Goal: Complete application form

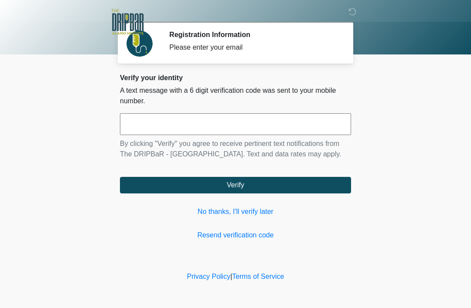
click at [178, 119] on input "text" at bounding box center [235, 124] width 231 height 22
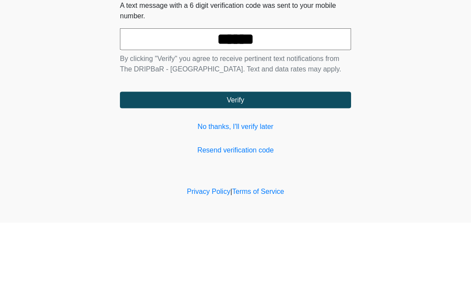
type input "******"
click at [239, 177] on button "Verify" at bounding box center [235, 185] width 231 height 17
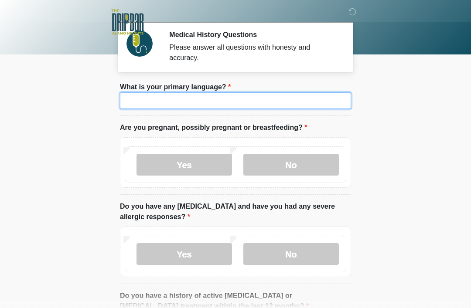
click at [165, 96] on input "What is your primary language?" at bounding box center [235, 100] width 231 height 17
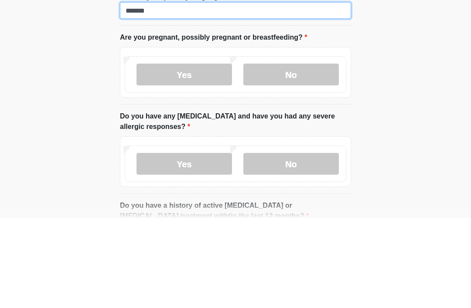
type input "*******"
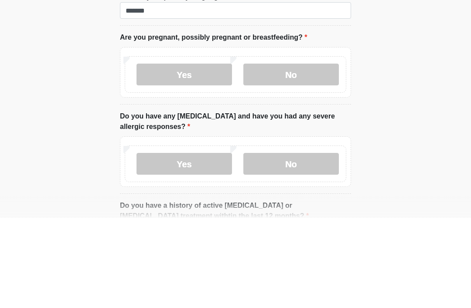
click at [293, 154] on label "No" at bounding box center [291, 165] width 96 height 22
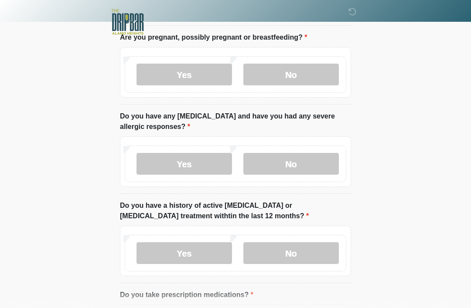
click at [288, 160] on label "No" at bounding box center [291, 164] width 96 height 22
click at [291, 252] on label "No" at bounding box center [291, 253] width 96 height 22
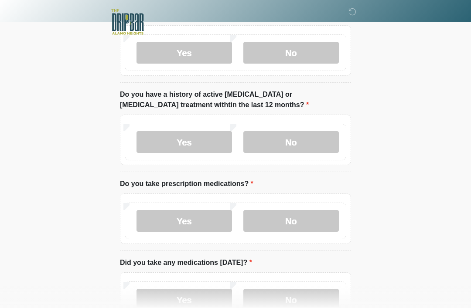
scroll to position [203, 0]
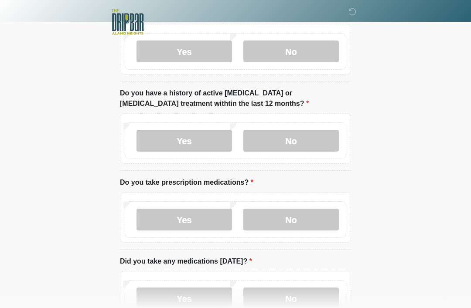
click at [181, 215] on label "Yes" at bounding box center [184, 220] width 96 height 22
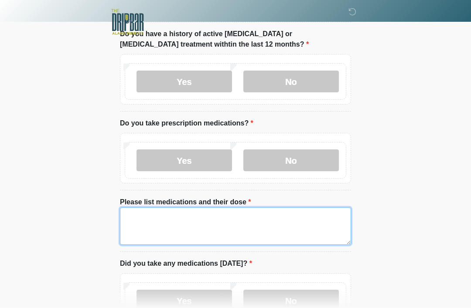
click at [143, 212] on textarea "Please list medications and their dose" at bounding box center [235, 227] width 231 height 38
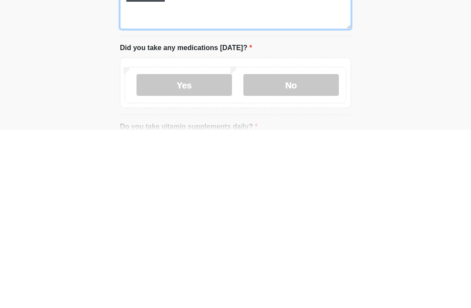
scroll to position [300, 0]
type textarea "**********"
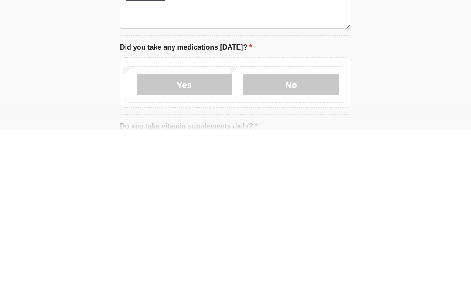
click at [292, 252] on label "No" at bounding box center [291, 263] width 96 height 22
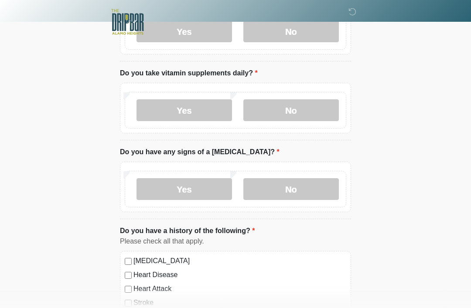
scroll to position [533, 0]
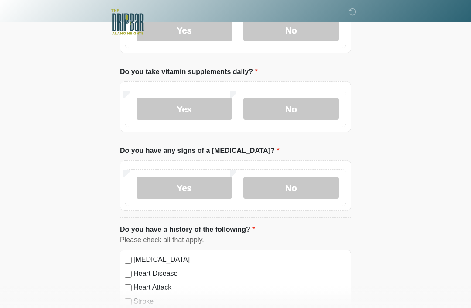
click at [295, 107] on label "No" at bounding box center [291, 109] width 96 height 22
click at [301, 187] on label "No" at bounding box center [291, 188] width 96 height 22
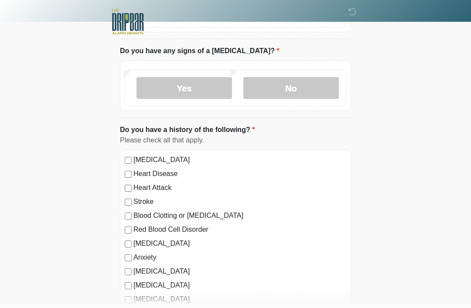
scroll to position [634, 0]
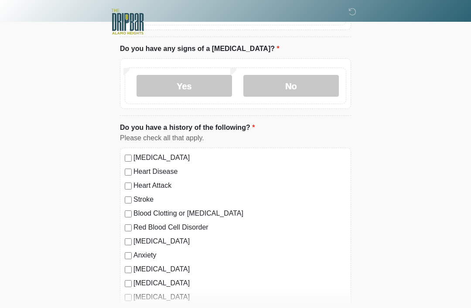
click at [132, 154] on div "[MEDICAL_DATA]" at bounding box center [236, 158] width 222 height 10
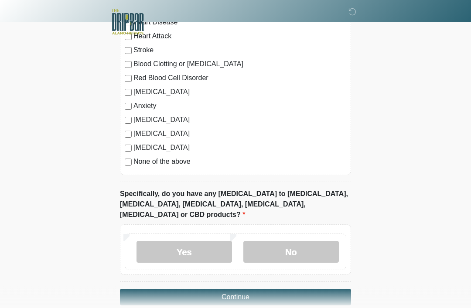
scroll to position [788, 0]
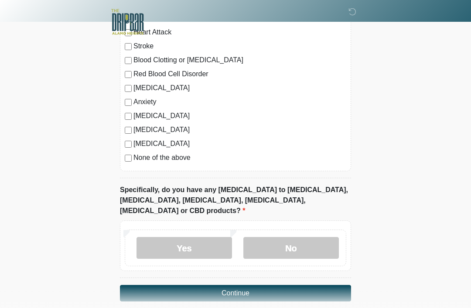
click at [285, 237] on label "No" at bounding box center [291, 248] width 96 height 22
click at [247, 285] on button "Continue" at bounding box center [235, 293] width 231 height 17
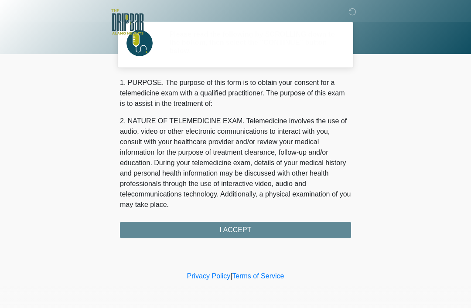
scroll to position [0, 0]
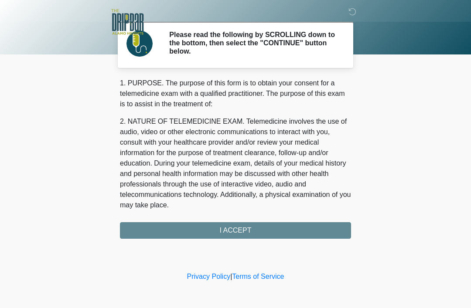
click at [241, 229] on div "1. PURPOSE. The purpose of this form is to obtain your consent for a telemedici…" at bounding box center [235, 158] width 231 height 161
click at [232, 230] on div "1. PURPOSE. The purpose of this form is to obtain your consent for a telemedici…" at bounding box center [235, 158] width 231 height 161
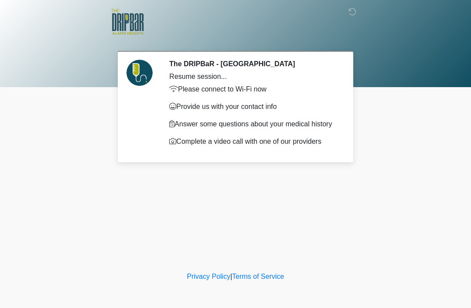
click at [254, 143] on p "Complete a video call with one of our providers" at bounding box center [253, 141] width 169 height 10
click at [218, 140] on p "Complete a video call with one of our providers" at bounding box center [253, 141] width 169 height 10
click at [275, 135] on div "Please connect to Wi-Fi now Provide us with your contact info Answer some quest…" at bounding box center [253, 115] width 169 height 63
click at [342, 14] on div at bounding box center [229, 22] width 262 height 44
click at [351, 15] on icon at bounding box center [352, 12] width 8 height 8
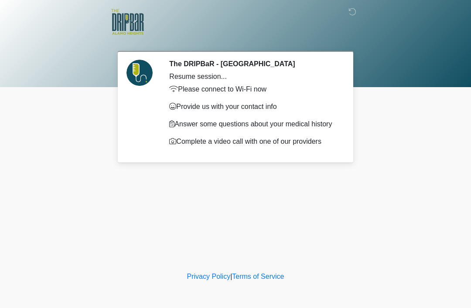
click at [347, 20] on div at bounding box center [229, 22] width 262 height 44
click at [352, 16] on icon at bounding box center [352, 12] width 8 height 8
